Goal: Browse casually

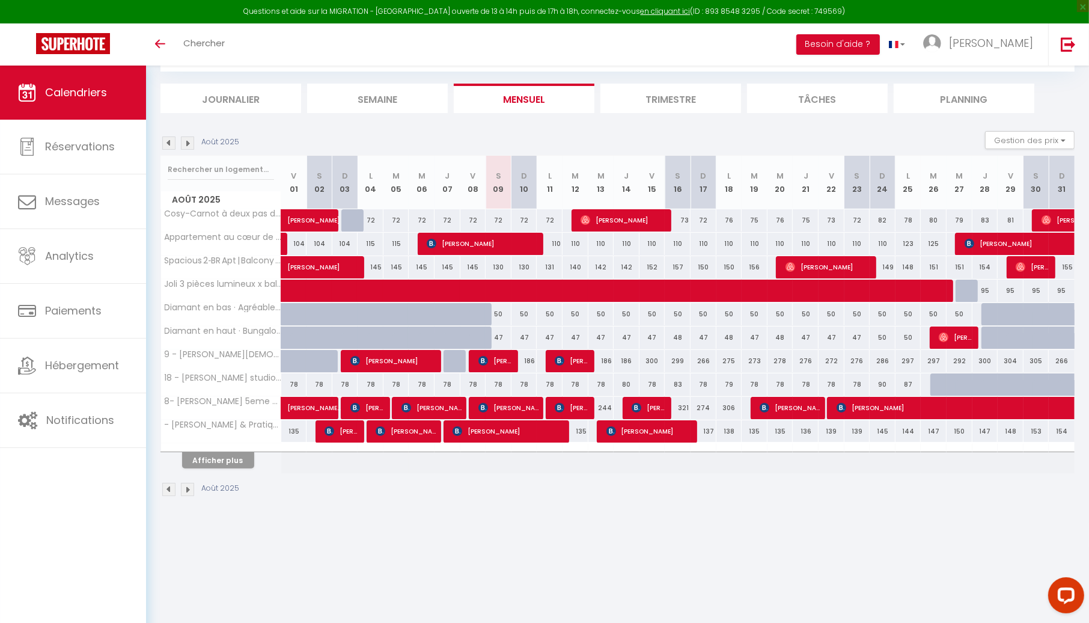
click at [162, 143] on img at bounding box center [168, 142] width 13 height 13
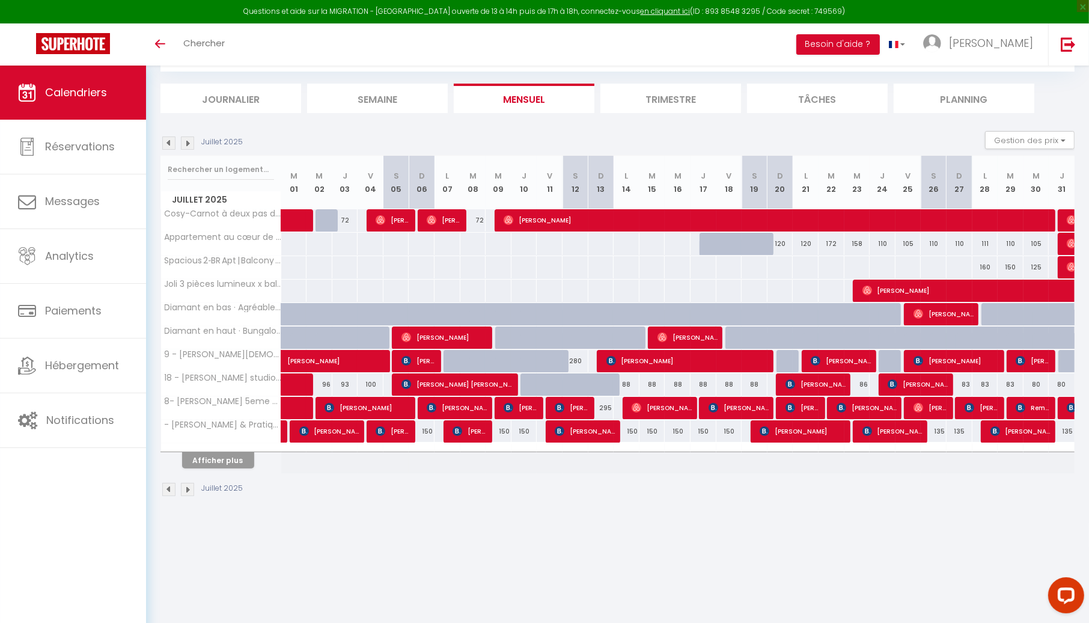
click at [172, 141] on img at bounding box center [168, 142] width 13 height 13
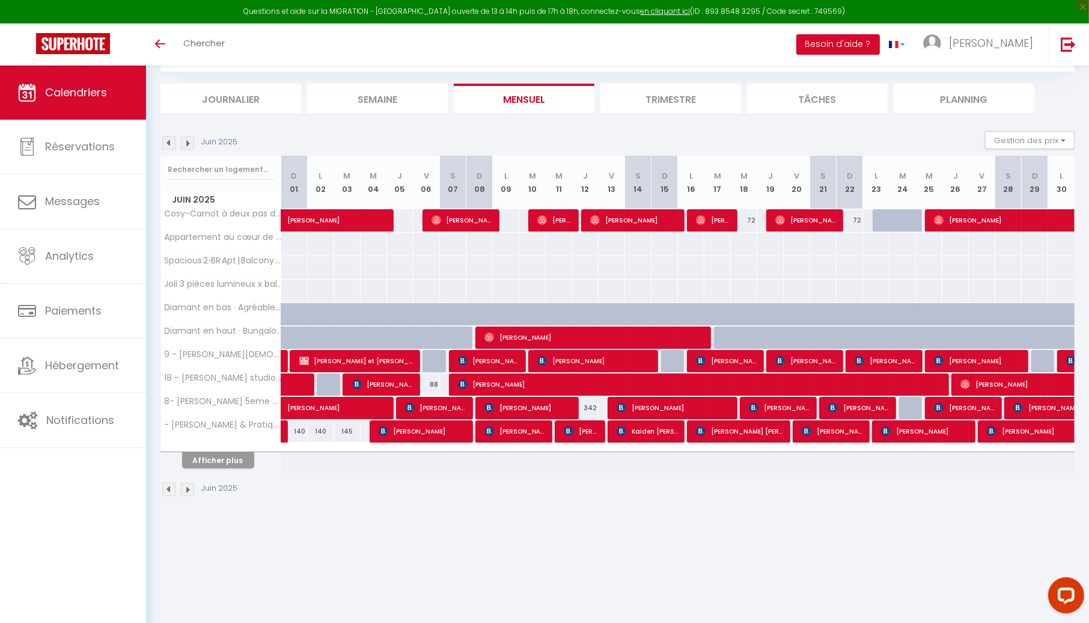
click at [172, 141] on img at bounding box center [168, 142] width 13 height 13
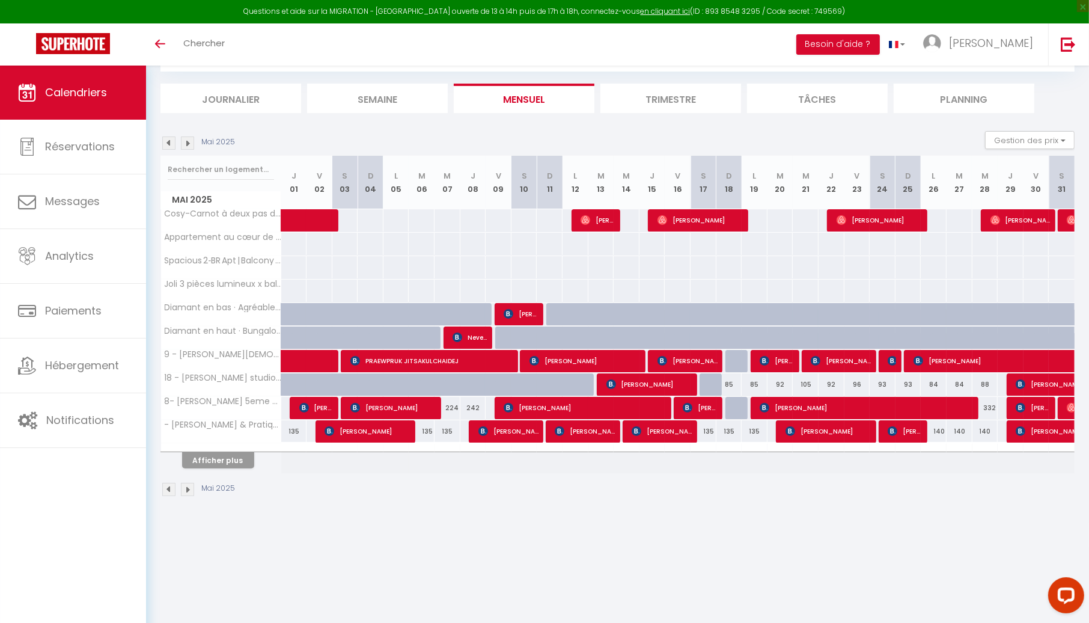
click at [172, 141] on img at bounding box center [168, 142] width 13 height 13
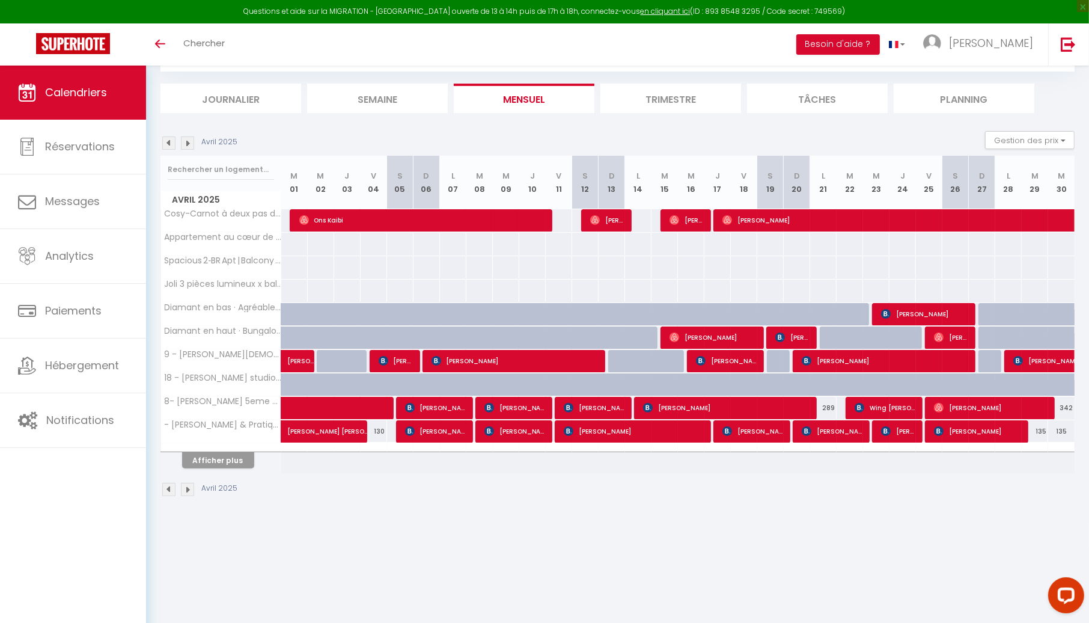
click at [189, 139] on img at bounding box center [187, 142] width 13 height 13
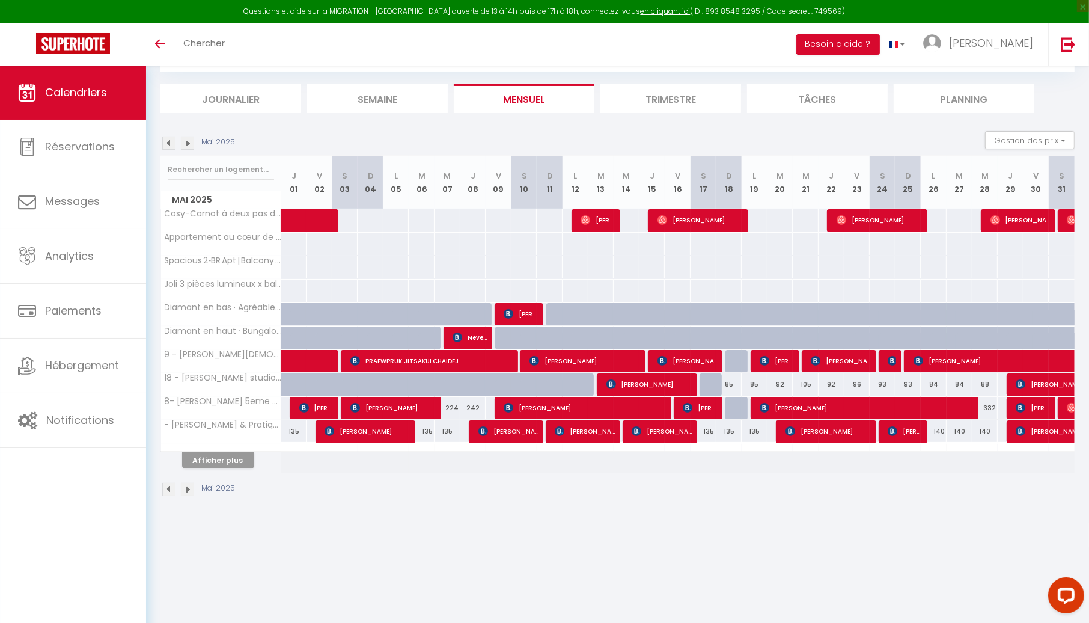
click at [189, 139] on img at bounding box center [187, 142] width 13 height 13
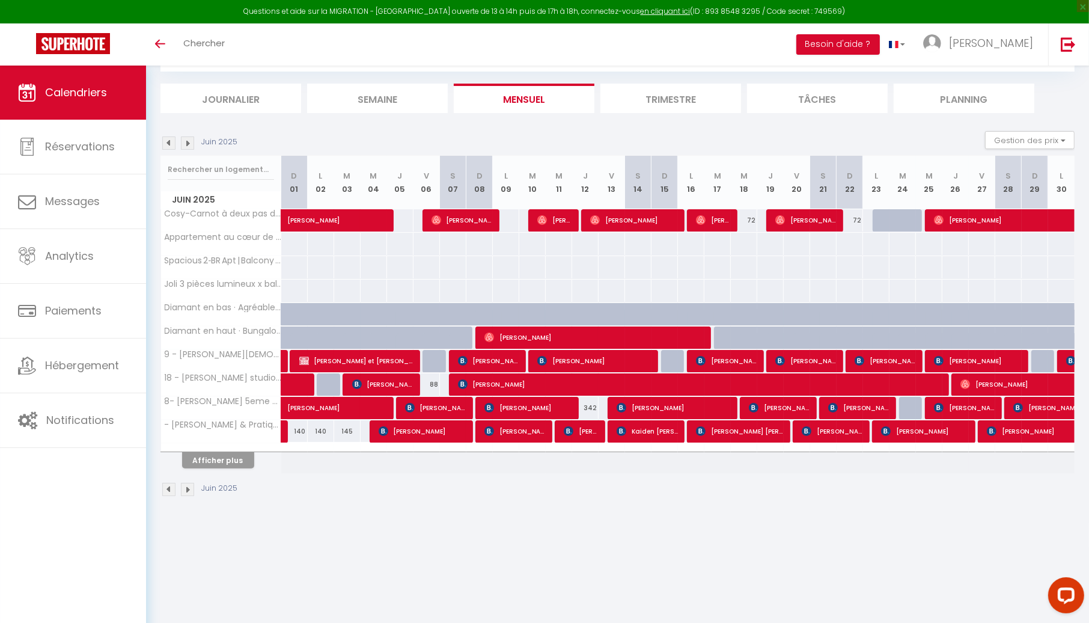
click at [189, 139] on img at bounding box center [187, 142] width 13 height 13
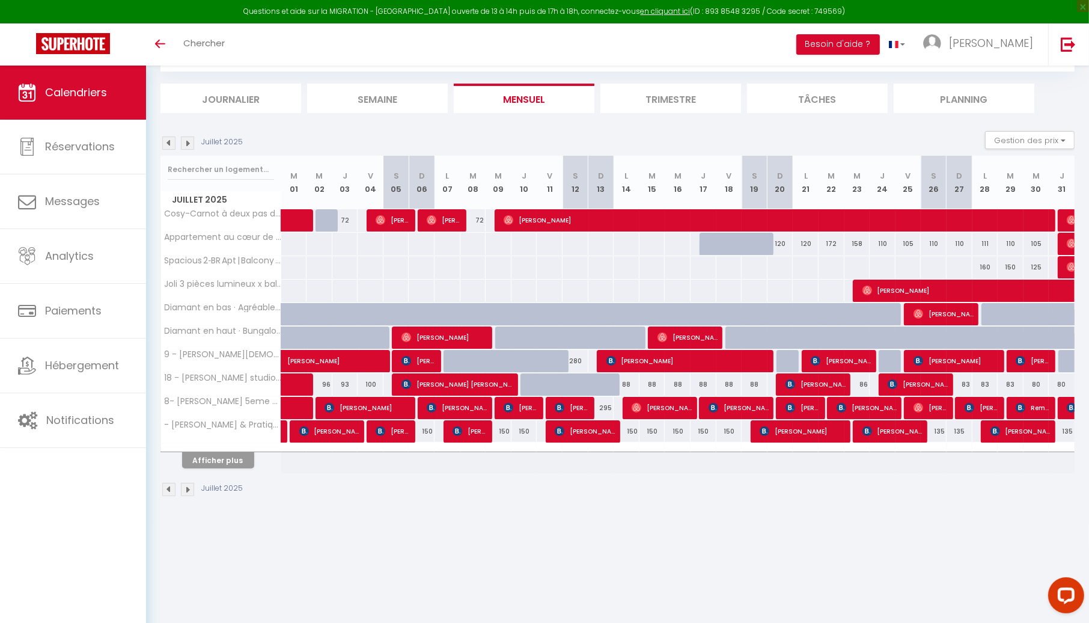
click at [189, 139] on img at bounding box center [187, 142] width 13 height 13
